Goal: Information Seeking & Learning: Learn about a topic

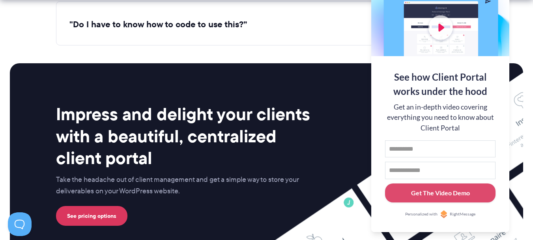
scroll to position [3157, 0]
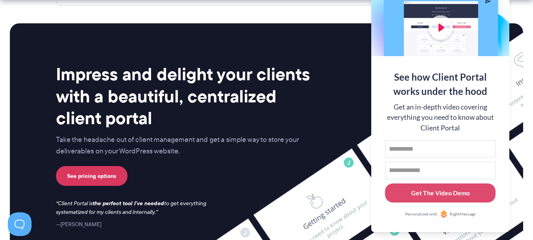
click at [32, 83] on div "Impress and delight your clients with a beautiful, centralized client portal Ta…" at bounding box center [266, 147] width 513 height 249
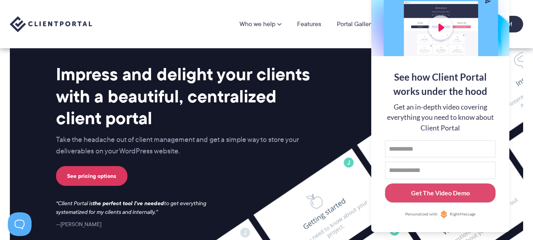
scroll to position [0, 0]
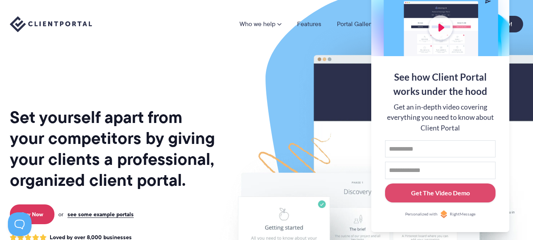
click at [308, 107] on img at bounding box center [426, 195] width 442 height 378
click at [307, 64] on img at bounding box center [426, 195] width 442 height 378
click at [319, 46] on div "Who we help Who we help View pricing Agencies See how Client Portal can help gi…" at bounding box center [266, 24] width 533 height 48
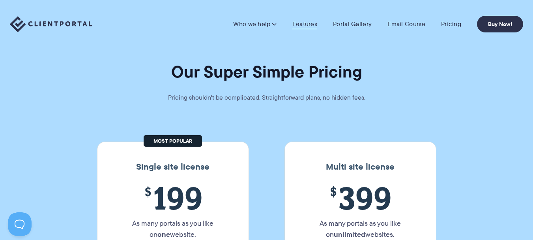
click at [303, 22] on link "Features" at bounding box center [304, 24] width 25 height 8
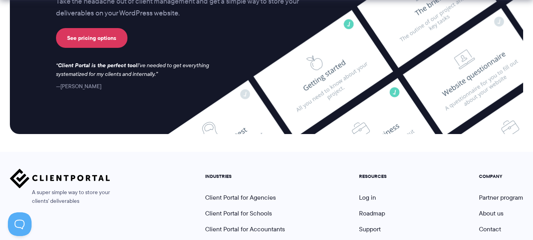
scroll to position [2201, 0]
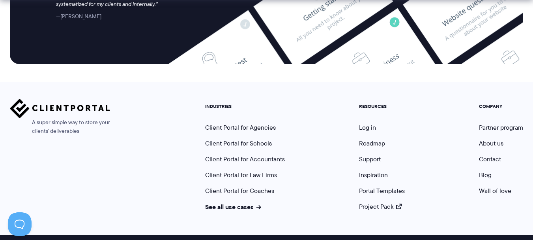
click at [111, 99] on div "A super simple way to store your clients' deliverables INDUSTRIES Client Portal…" at bounding box center [266, 155] width 513 height 112
